Goal: Information Seeking & Learning: Learn about a topic

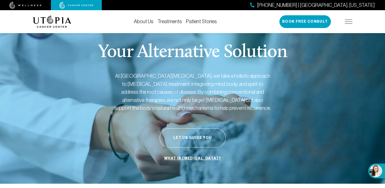
click at [191, 157] on link "What is [MEDICAL_DATA]?" at bounding box center [192, 158] width 59 height 10
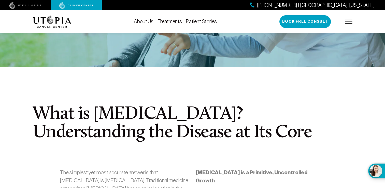
scroll to position [51, 0]
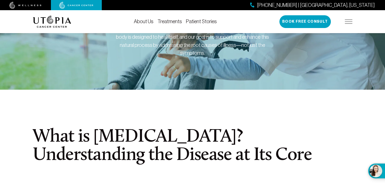
click at [171, 22] on link "Treatments" at bounding box center [169, 22] width 24 height 6
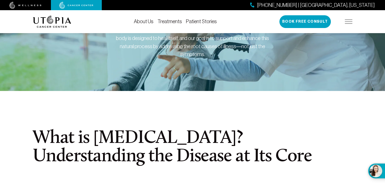
scroll to position [51, 0]
